Goal: Task Accomplishment & Management: Manage account settings

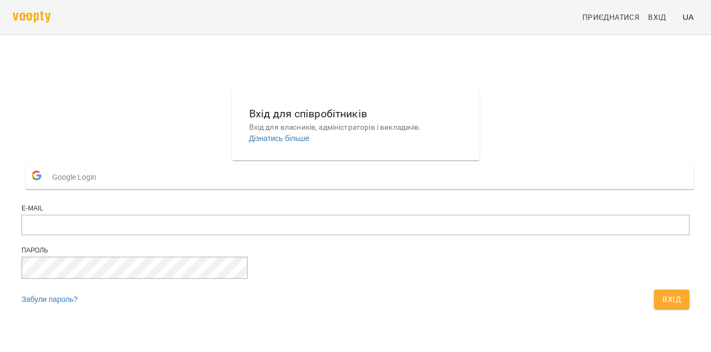
click at [349, 189] on button "Google Login" at bounding box center [360, 177] width 668 height 24
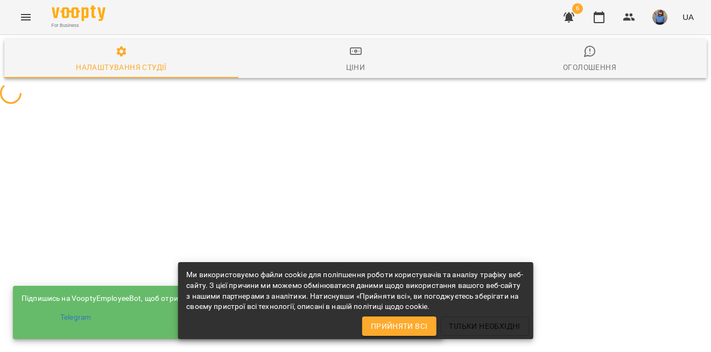
select select "**"
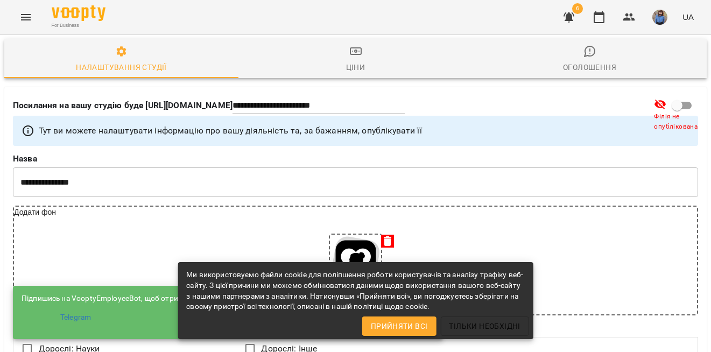
click at [570, 21] on icon "button" at bounding box center [568, 17] width 13 height 13
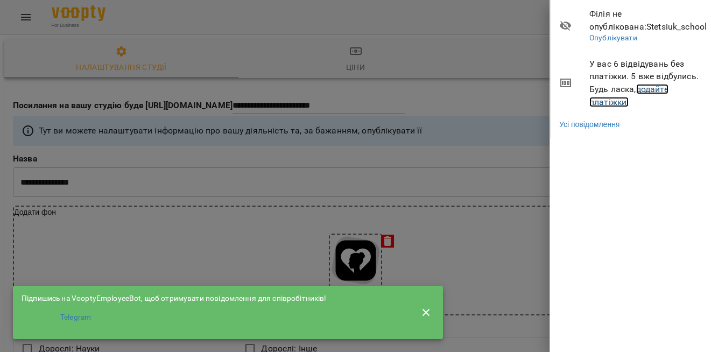
click at [617, 100] on link "додайте платіжки!" at bounding box center [628, 95] width 79 height 23
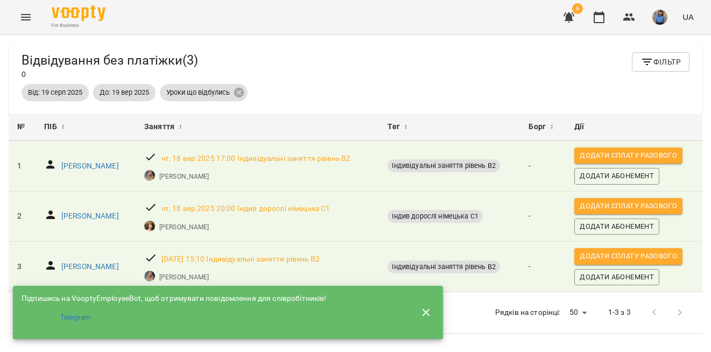
click at [425, 312] on icon "button" at bounding box center [426, 312] width 13 height 13
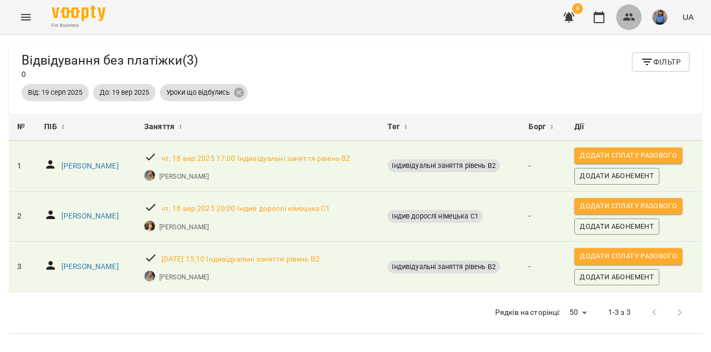
click at [635, 18] on icon "button" at bounding box center [629, 17] width 13 height 13
